Goal: Information Seeking & Learning: Learn about a topic

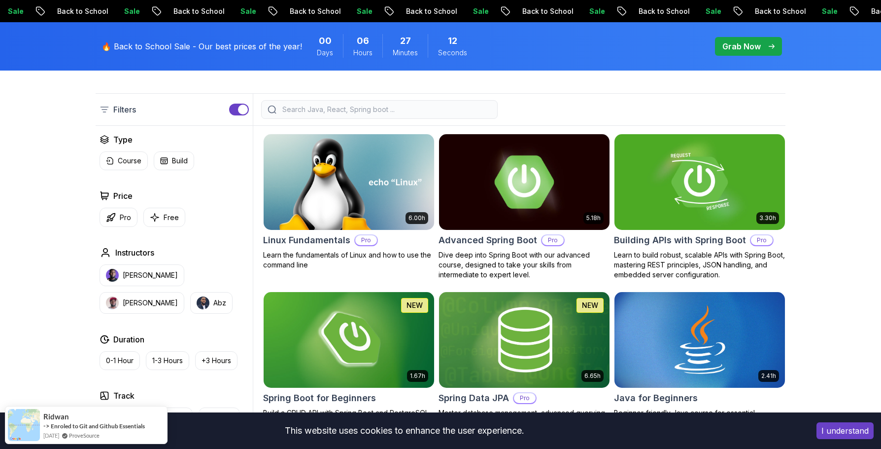
click at [510, 180] on img at bounding box center [524, 182] width 179 height 100
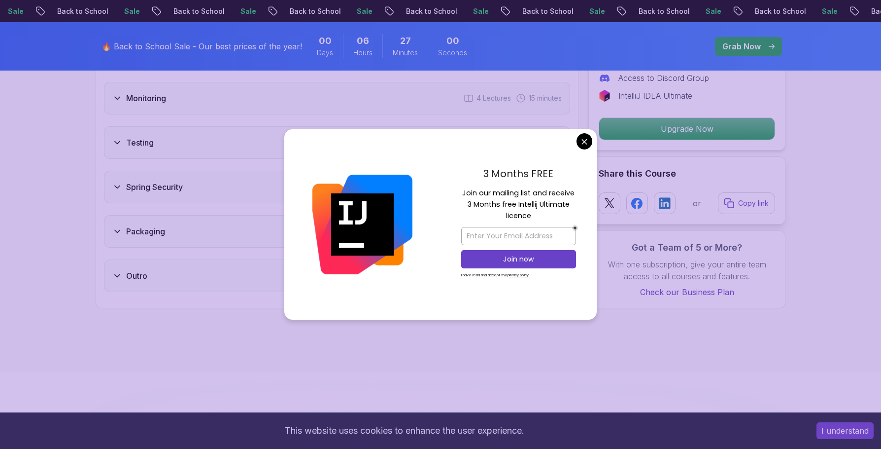
scroll to position [1725, 0]
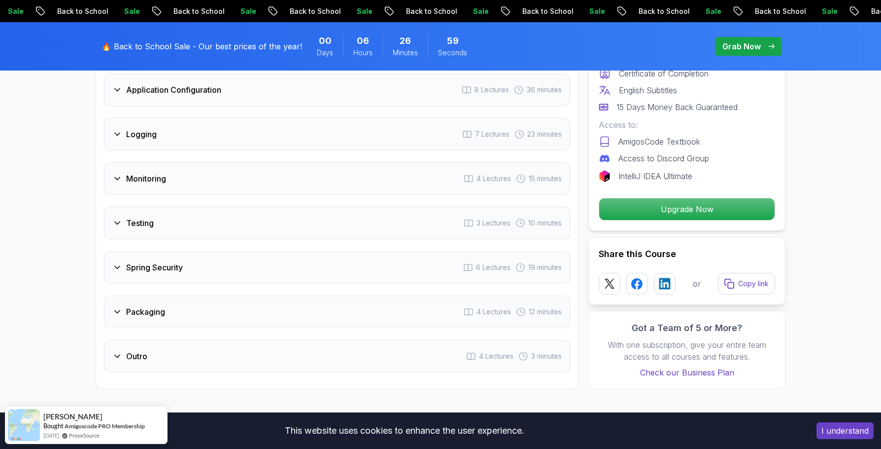
click at [109, 251] on div "Spring Security 6 Lectures 19 minutes" at bounding box center [337, 267] width 466 height 33
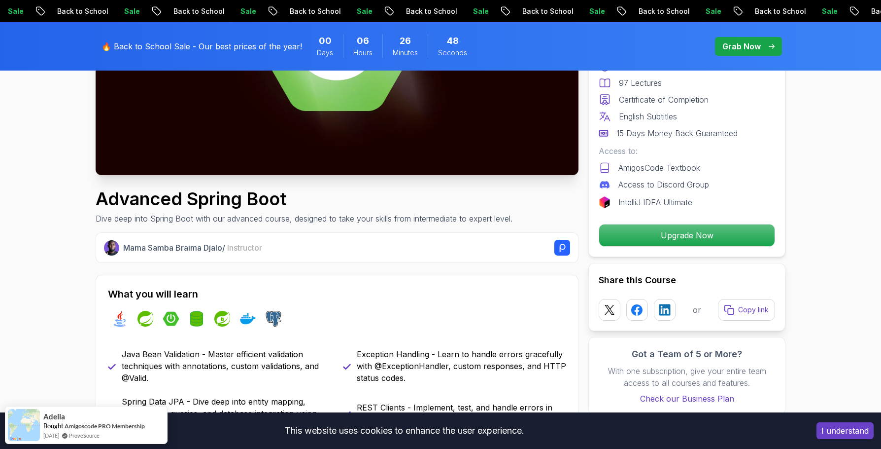
scroll to position [225, 0]
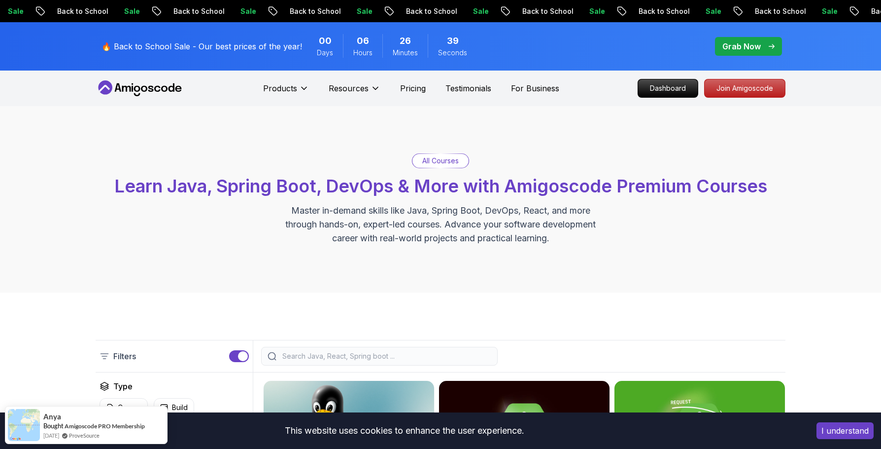
click at [327, 350] on div at bounding box center [379, 356] width 237 height 19
click at [332, 353] on input "search" at bounding box center [385, 356] width 211 height 10
click at [332, 354] on input "search" at bounding box center [385, 356] width 211 height 10
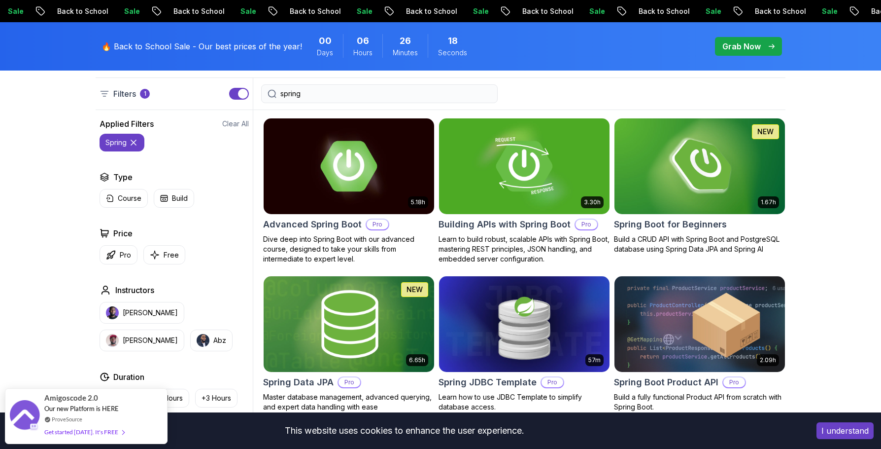
scroll to position [345, 0]
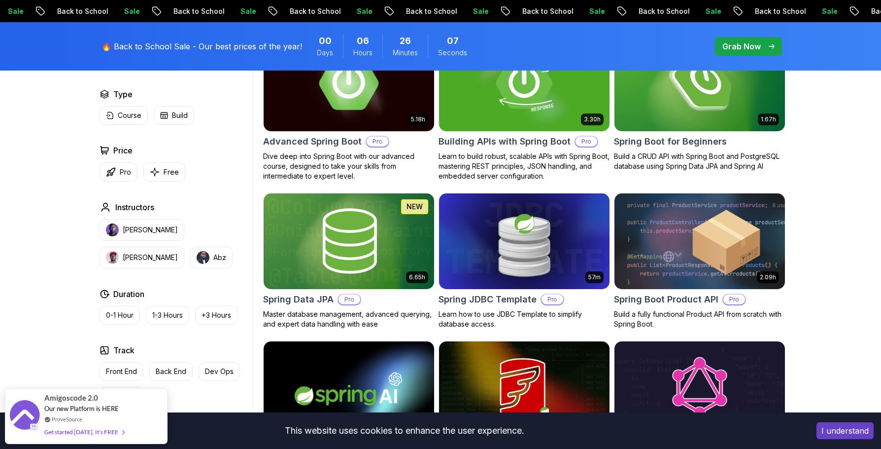
type input "spring"
click at [325, 143] on h2 "Advanced Spring Boot" at bounding box center [312, 142] width 99 height 14
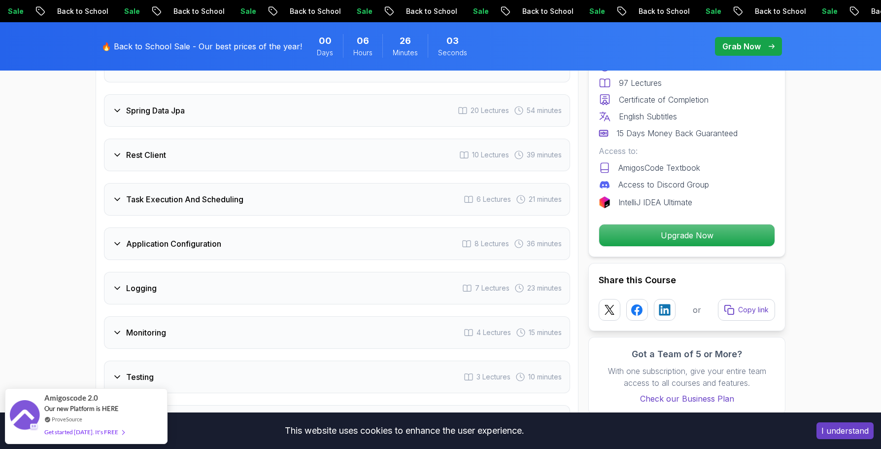
scroll to position [1725, 0]
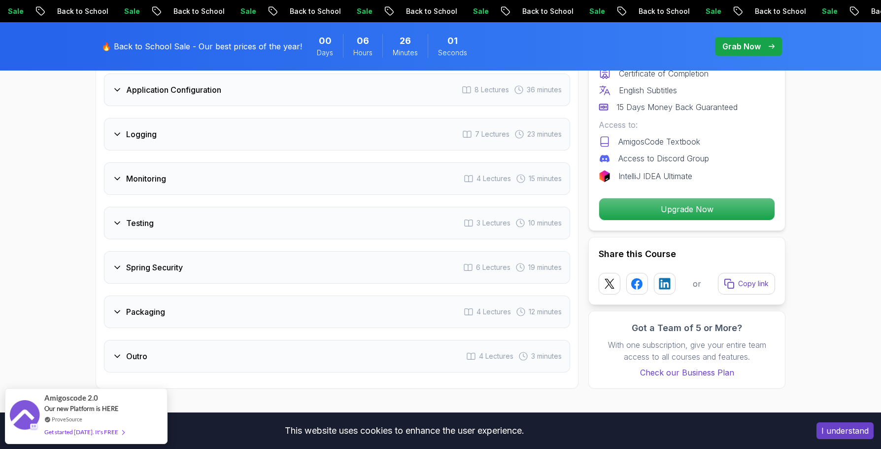
click at [117, 262] on icon at bounding box center [117, 267] width 10 height 10
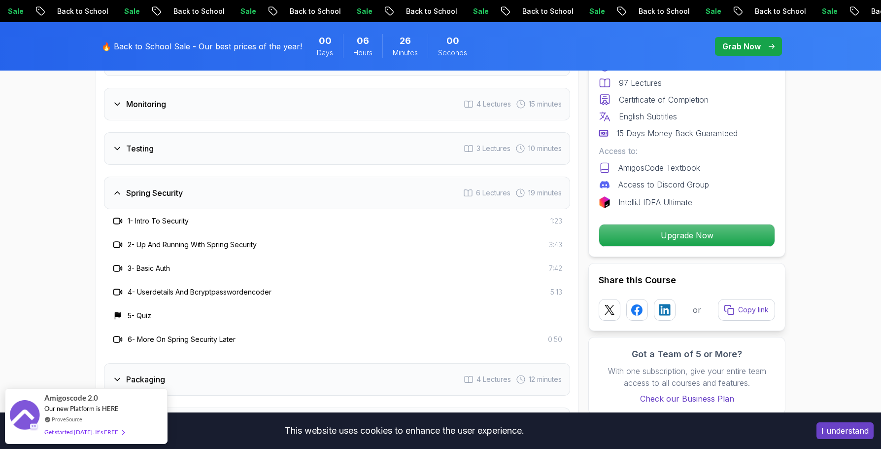
scroll to position [1703, 0]
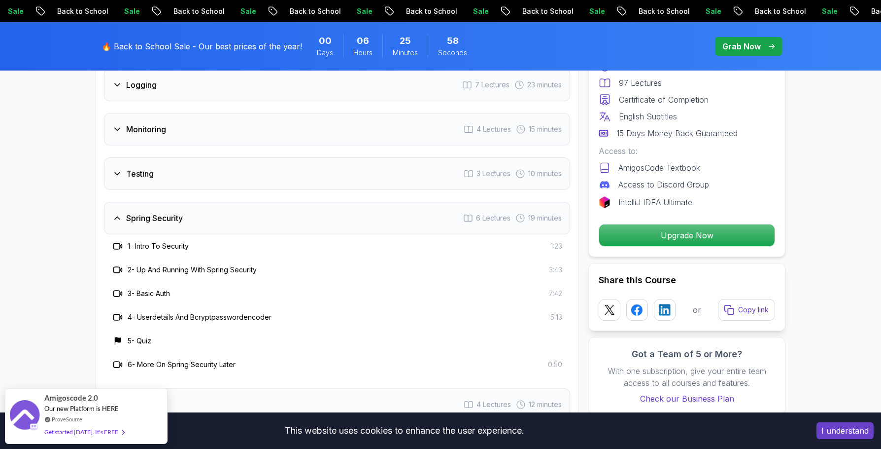
click at [152, 312] on h3 "4 - Userdetails And Bcryptpasswordencoder" at bounding box center [200, 317] width 144 height 10
click at [118, 312] on icon at bounding box center [118, 317] width 10 height 10
click at [548, 311] on div "4 - Userdetails And Bcryptpasswordencoder 5:13" at bounding box center [337, 317] width 451 height 12
drag, startPoint x: 548, startPoint y: 290, endPoint x: 145, endPoint y: 329, distance: 404.1
click at [547, 311] on div "4 - Userdetails And Bcryptpasswordencoder 5:13" at bounding box center [337, 317] width 451 height 12
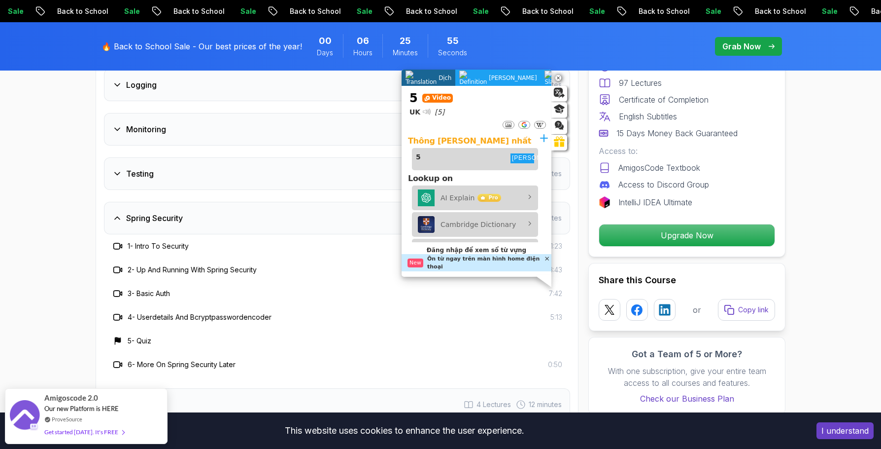
click at [117, 359] on icon at bounding box center [118, 364] width 10 height 10
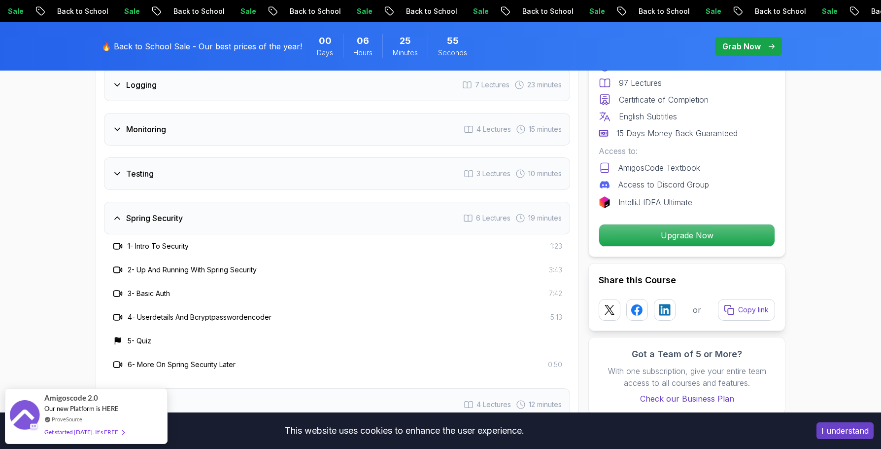
click at [117, 359] on icon at bounding box center [118, 364] width 10 height 10
drag, startPoint x: 131, startPoint y: 339, endPoint x: 209, endPoint y: 338, distance: 77.9
click at [135, 358] on div "6 - More On Spring Security Later" at bounding box center [174, 364] width 124 height 12
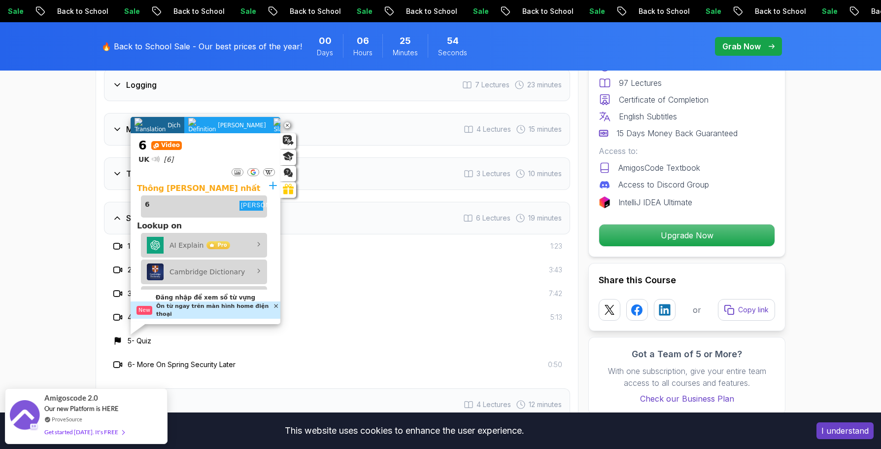
drag, startPoint x: 313, startPoint y: 338, endPoint x: 303, endPoint y: 338, distance: 10.9
click at [314, 358] on div "6 - More On Spring Security Later 0:50" at bounding box center [337, 364] width 451 height 12
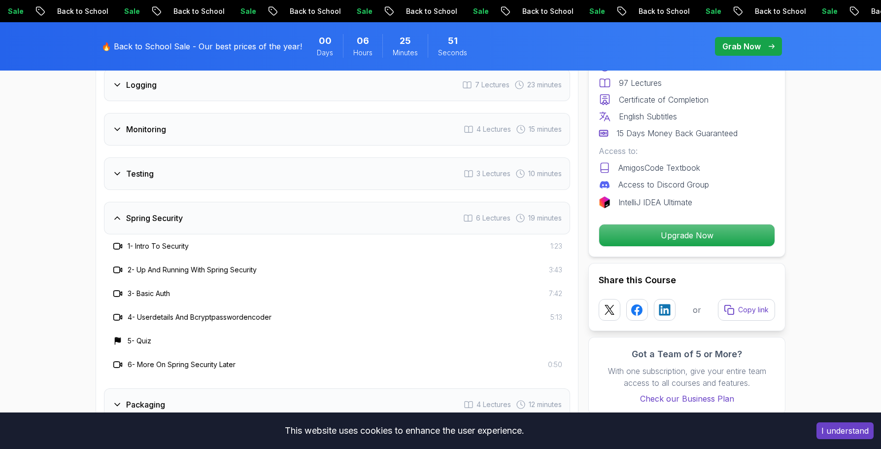
click at [487, 213] on span "6 Lectures" at bounding box center [493, 218] width 35 height 10
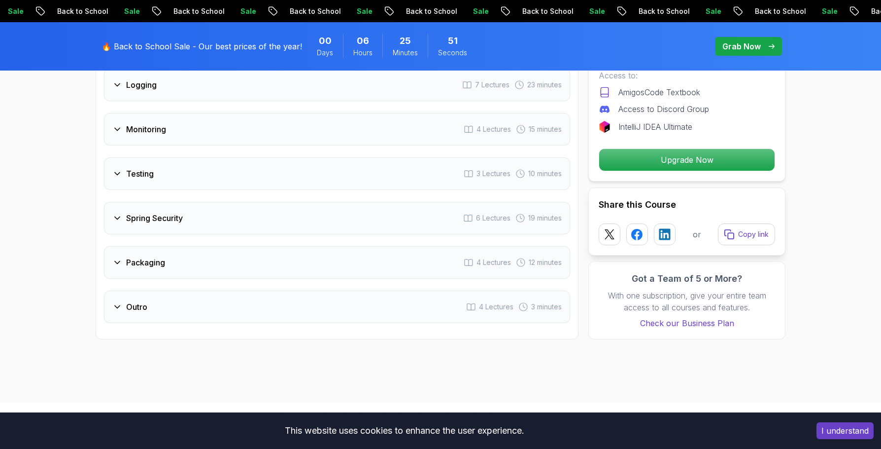
click at [487, 213] on span "6 Lectures" at bounding box center [493, 218] width 35 height 10
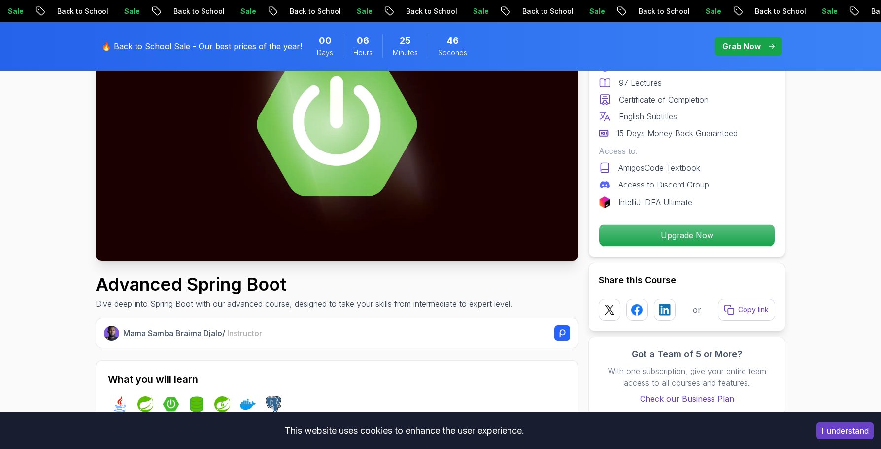
scroll to position [0, 0]
